Goal: Obtain resource: Download file/media

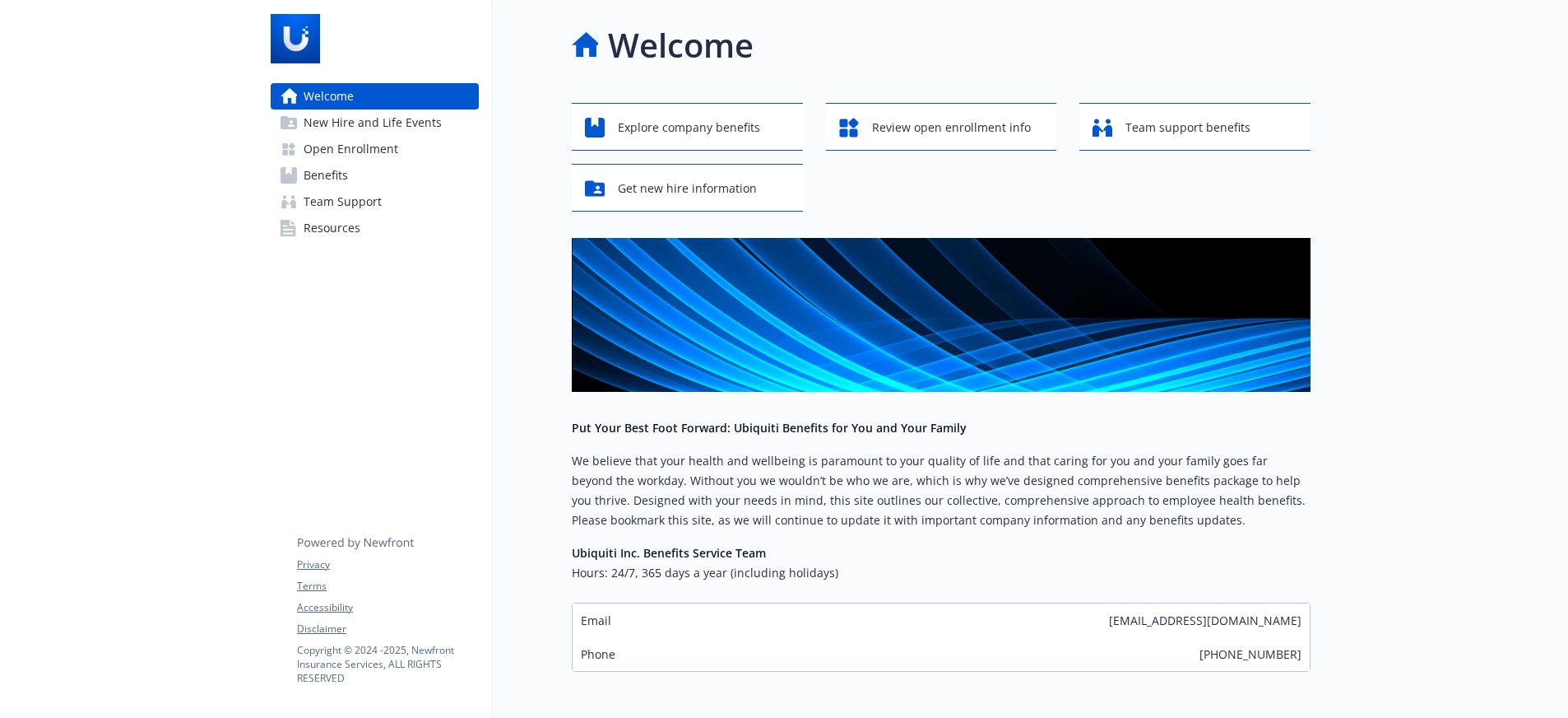
click at [362, 147] on span "Open Enrollment" at bounding box center [350, 149] width 94 height 26
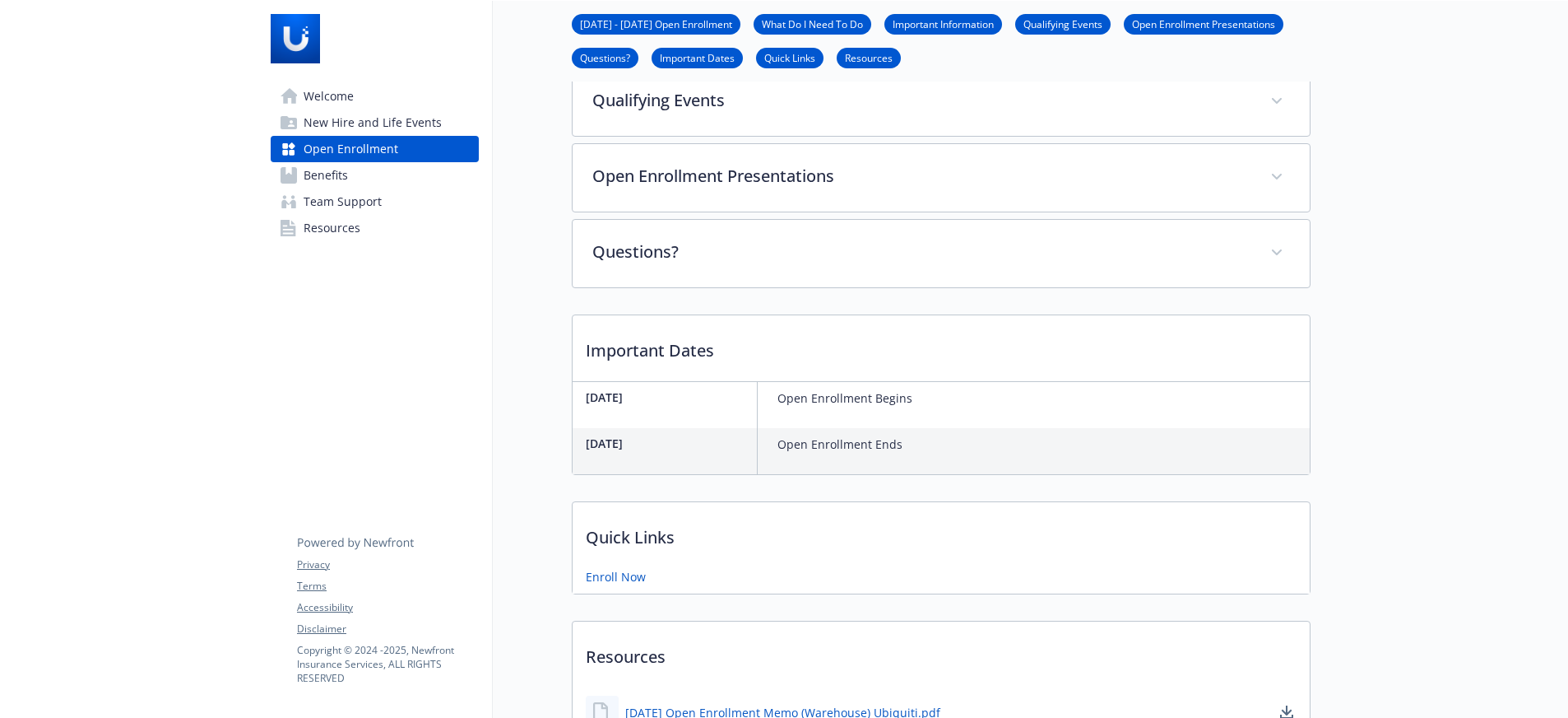
scroll to position [330, 0]
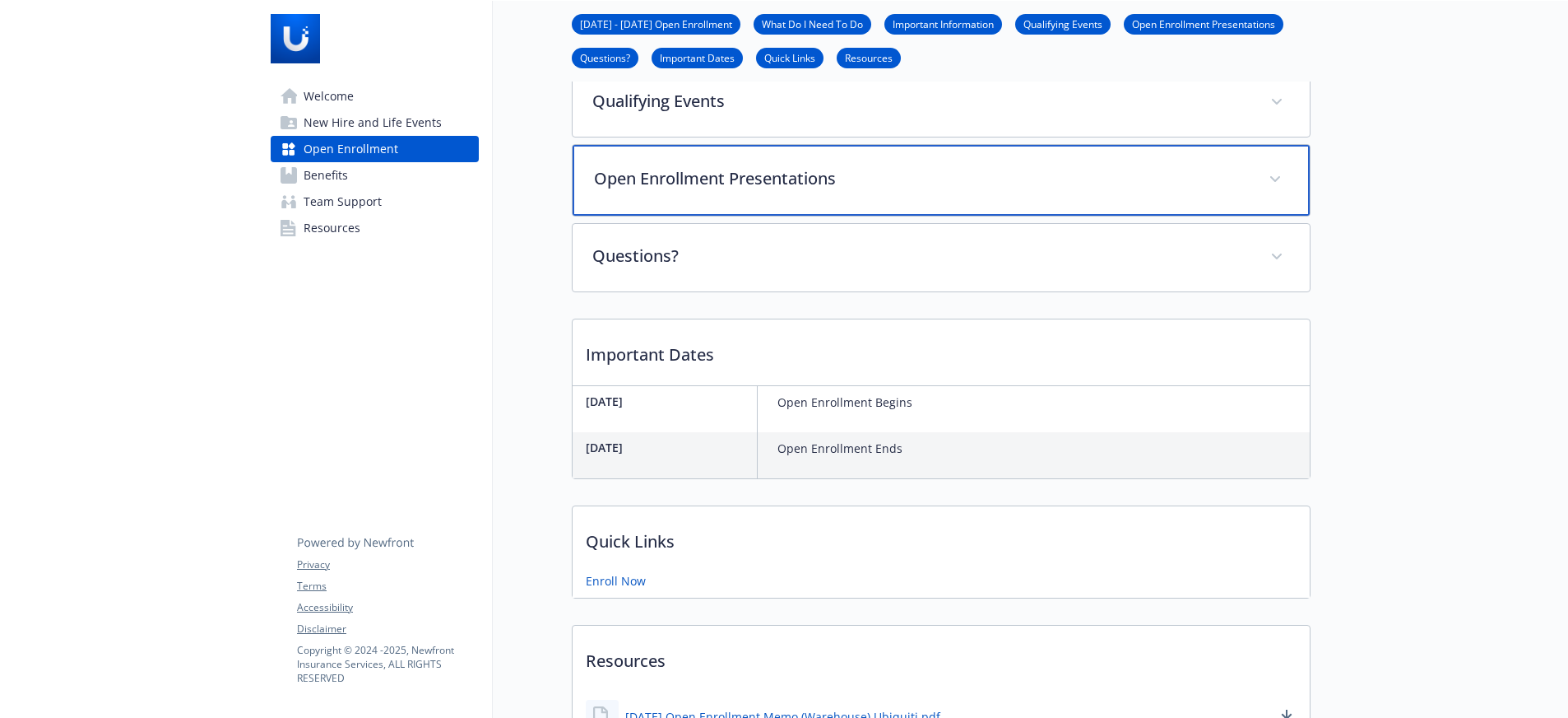
click at [694, 186] on p "Open Enrollment Presentations" at bounding box center [922, 179] width 655 height 24
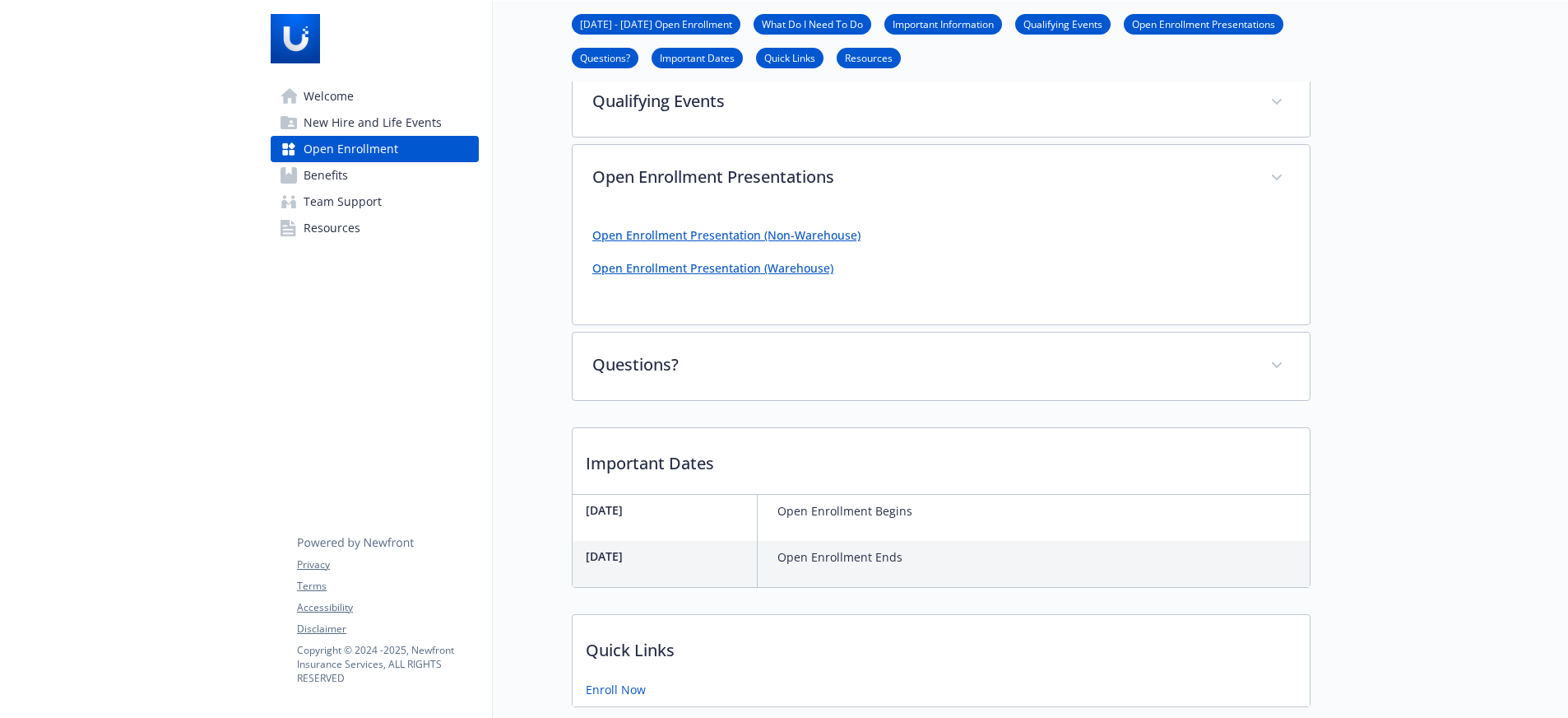
click at [661, 226] on div "Open Enrollment Presentation (Non-Warehouse) Open Enrollment Presentation (Ware…" at bounding box center [941, 258] width 698 height 92
click at [653, 233] on link "Open Enrollment Presentation (Non-Warehouse)" at bounding box center [726, 235] width 269 height 16
